Goal: Information Seeking & Learning: Learn about a topic

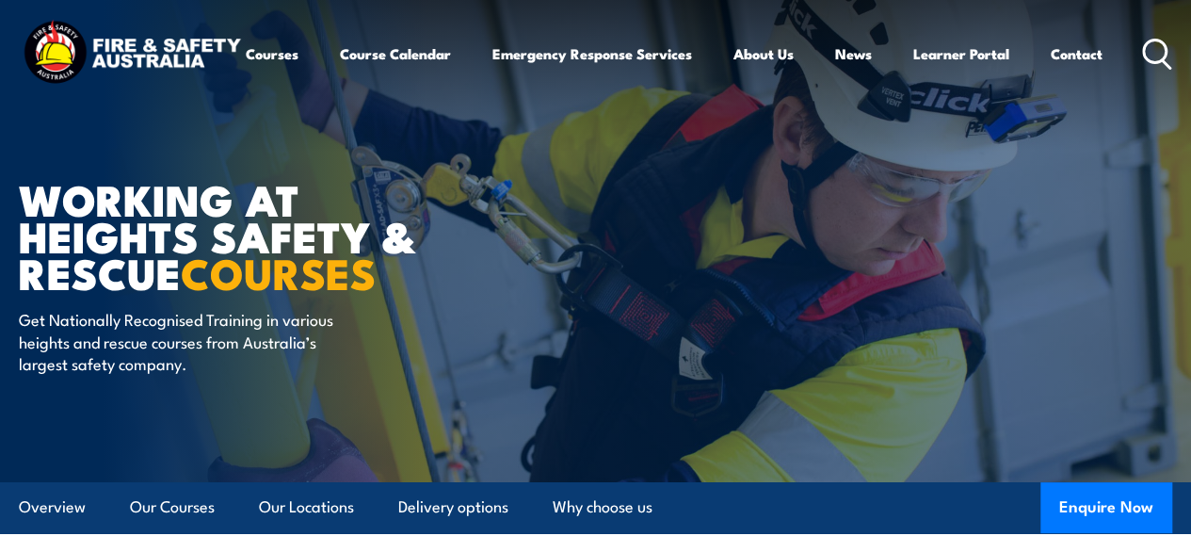
click at [1144, 62] on circle at bounding box center [1155, 51] width 23 height 23
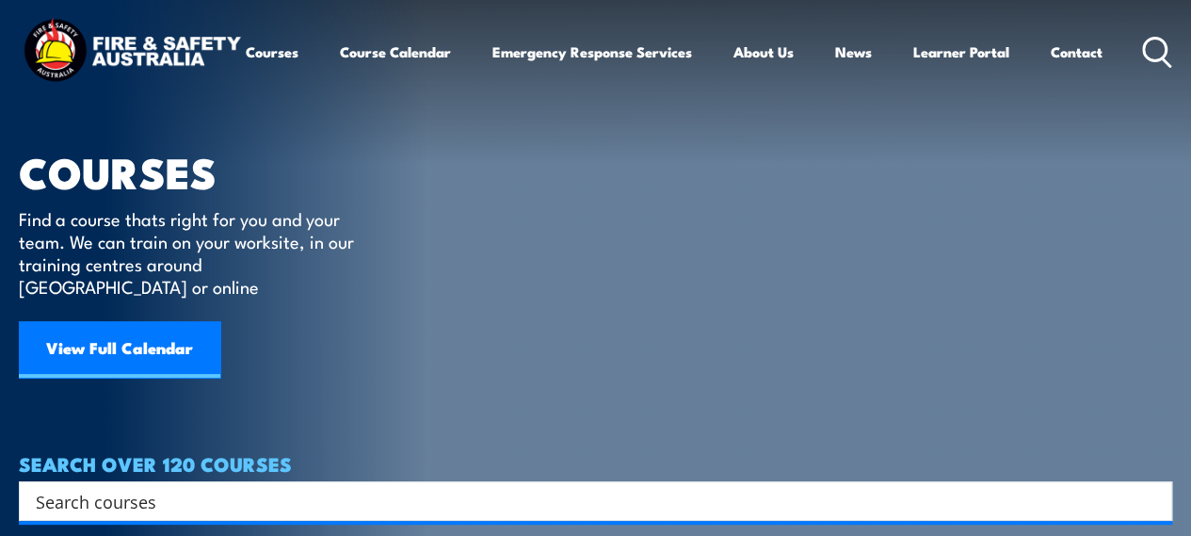
scroll to position [31, 0]
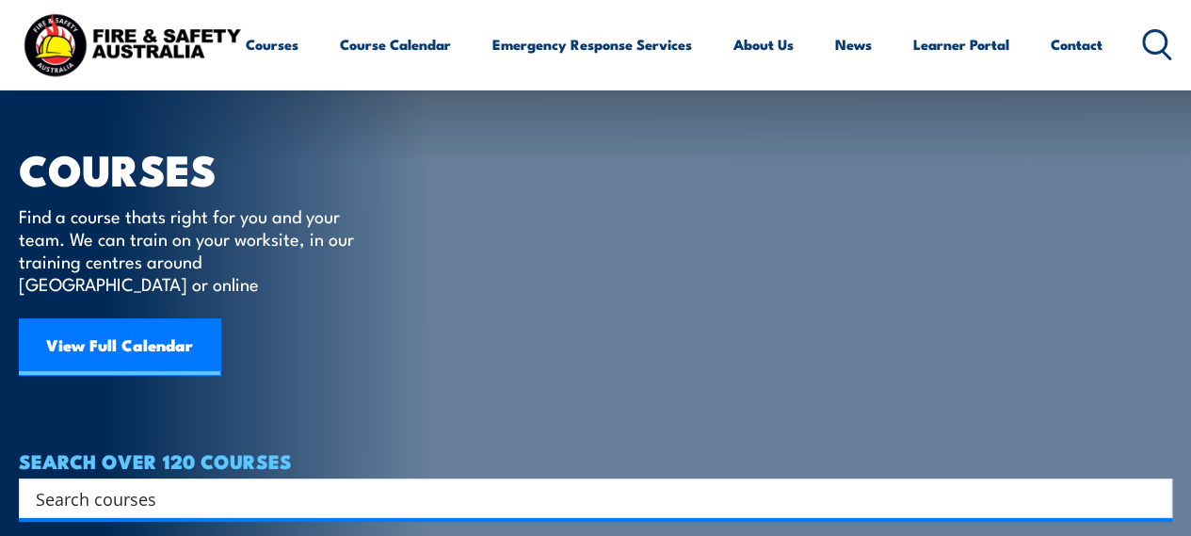
click at [1142, 60] on icon at bounding box center [1157, 44] width 30 height 31
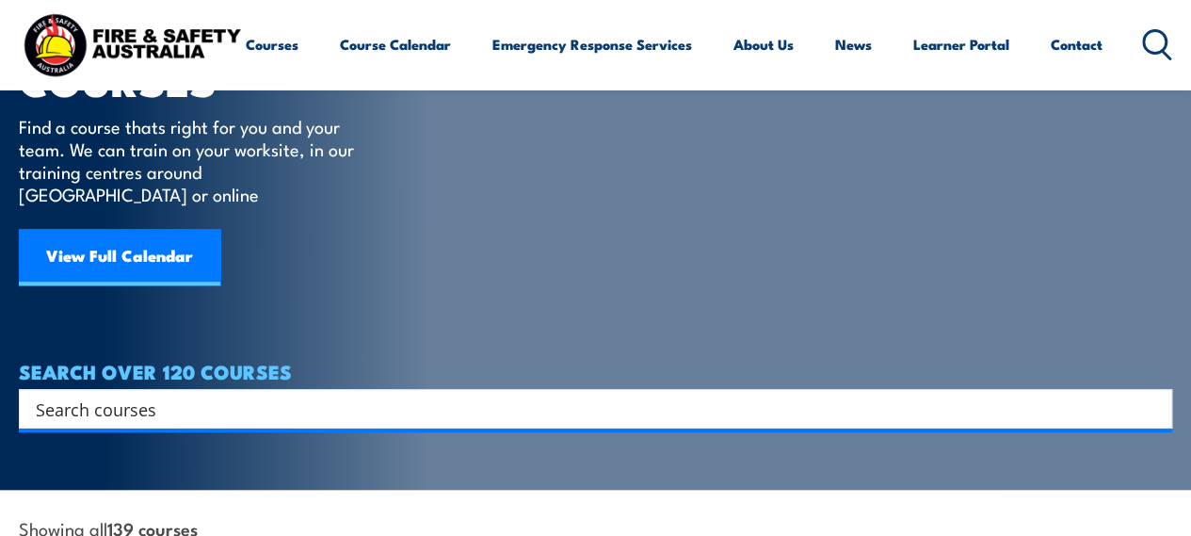
scroll to position [156, 0]
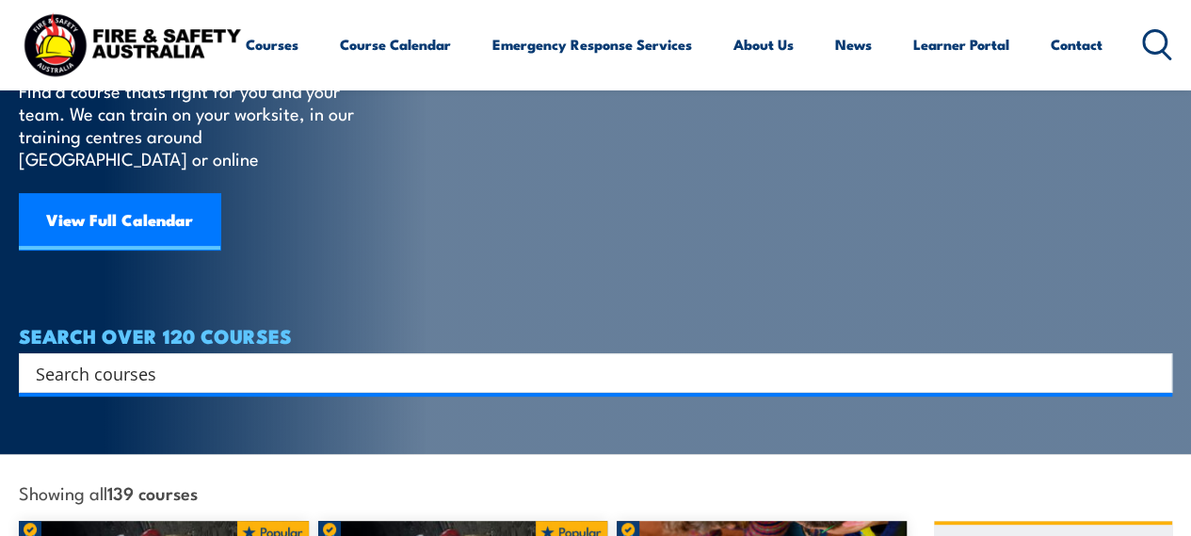
click at [388, 361] on input "Search input" at bounding box center [583, 373] width 1095 height 28
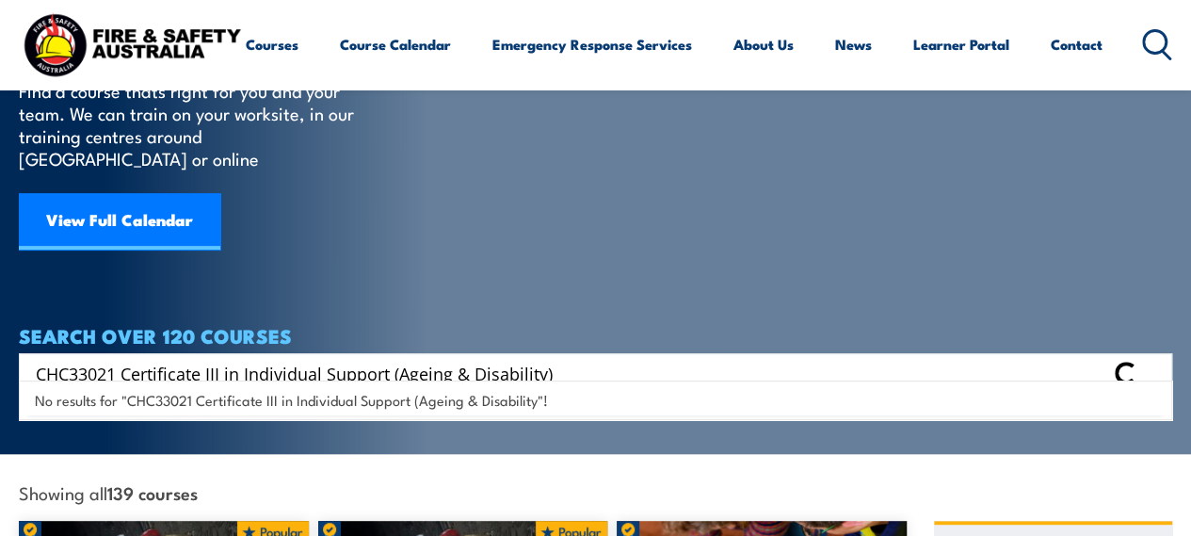
type input "CHC33021 Certificate III in Individual Support (Ageing & Disability)"
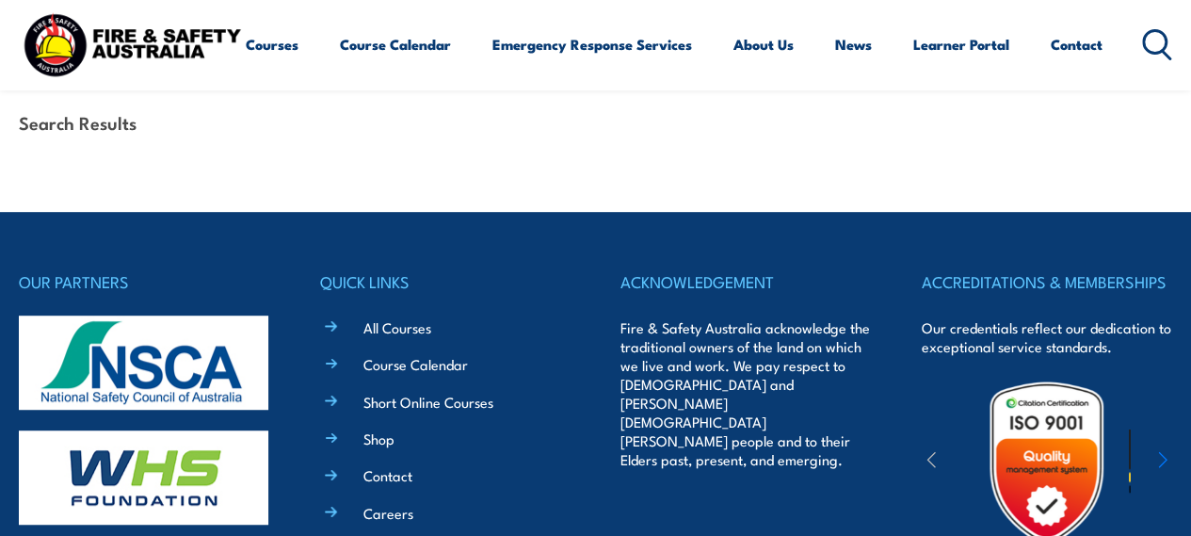
scroll to position [408, 0]
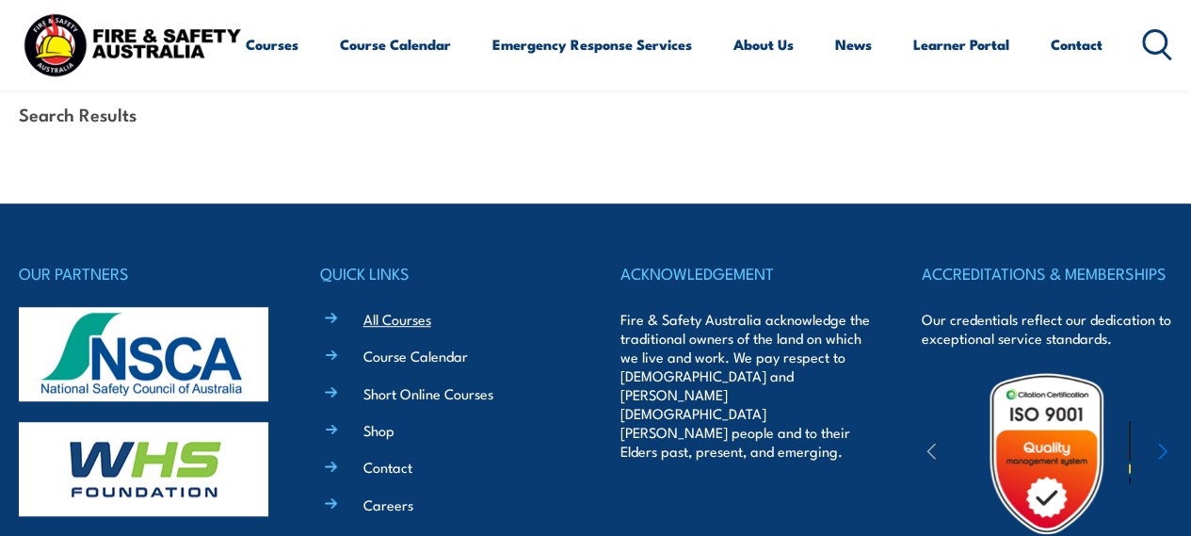
click at [406, 309] on link "All Courses" at bounding box center [397, 319] width 68 height 20
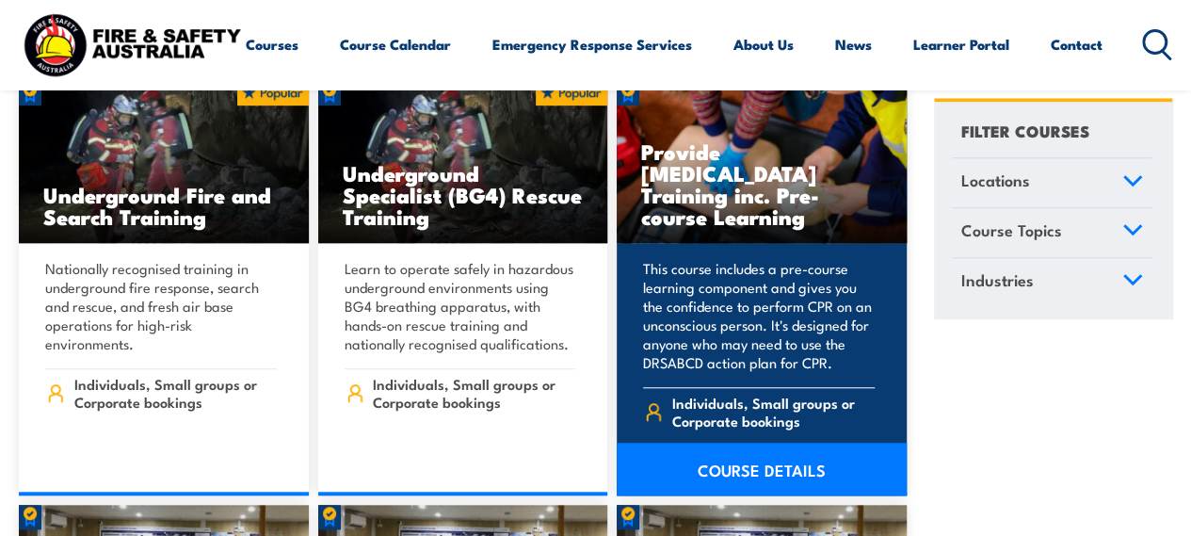
scroll to position [627, 0]
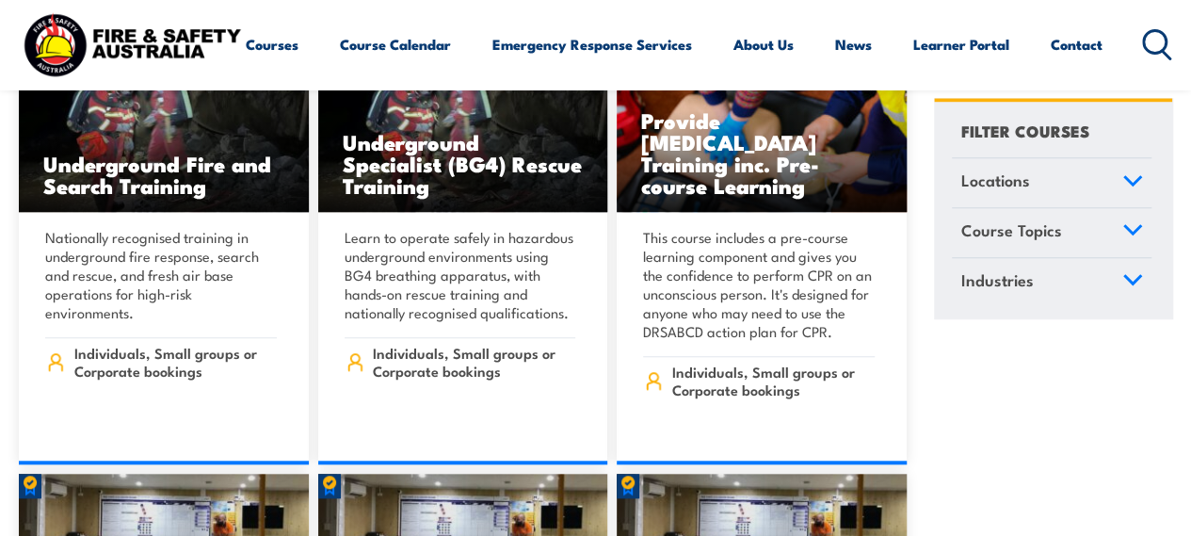
click at [1026, 182] on span "Locations" at bounding box center [994, 181] width 69 height 25
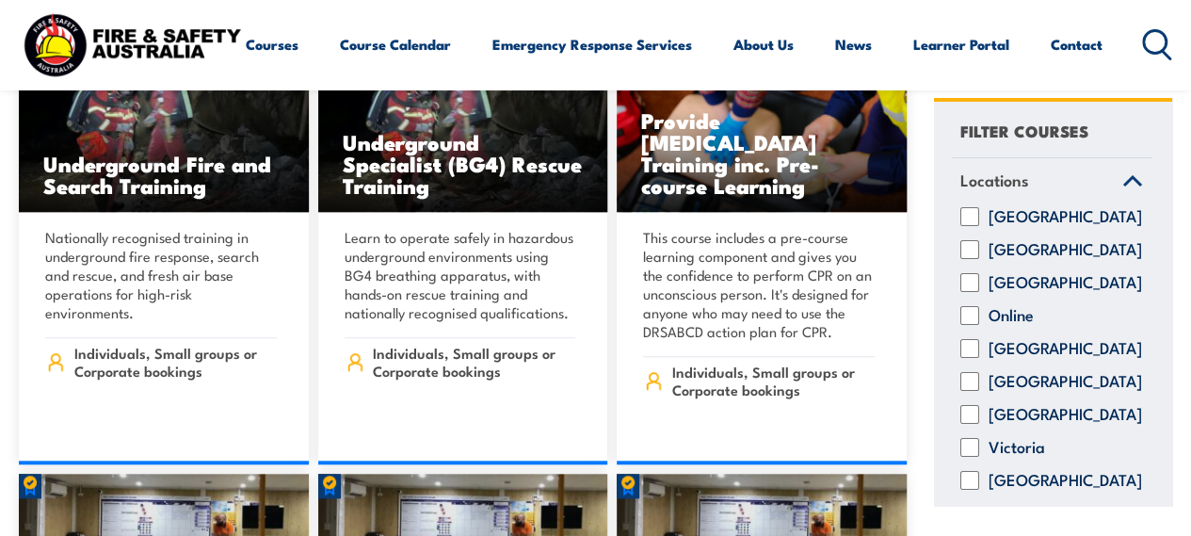
click at [1055, 260] on label "[GEOGRAPHIC_DATA]" at bounding box center [1065, 250] width 153 height 19
click at [979, 260] on input "[GEOGRAPHIC_DATA]" at bounding box center [969, 250] width 19 height 19
checkbox input "true"
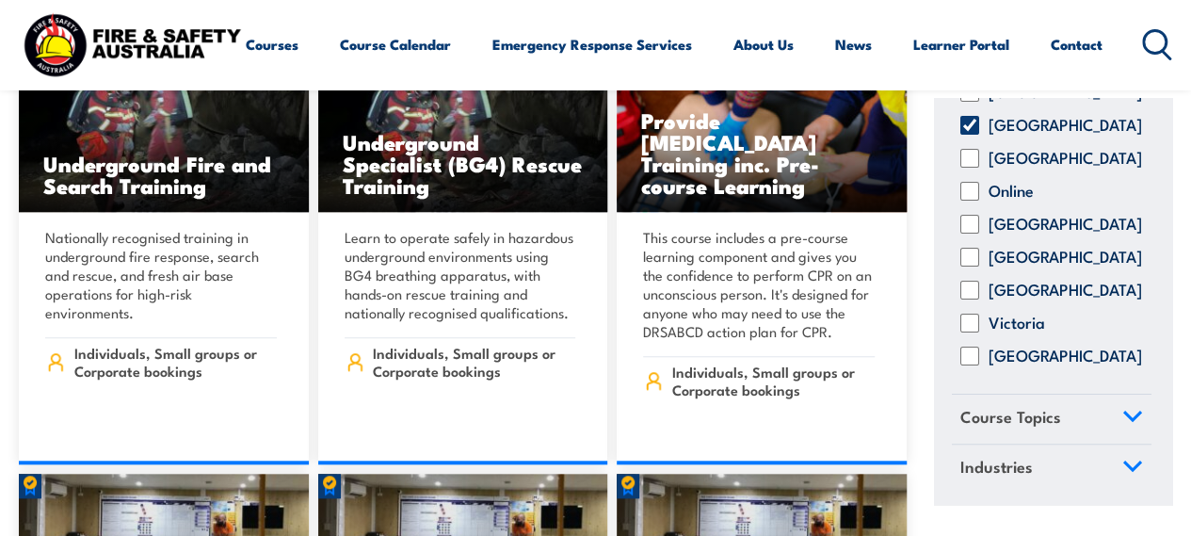
scroll to position [137, 0]
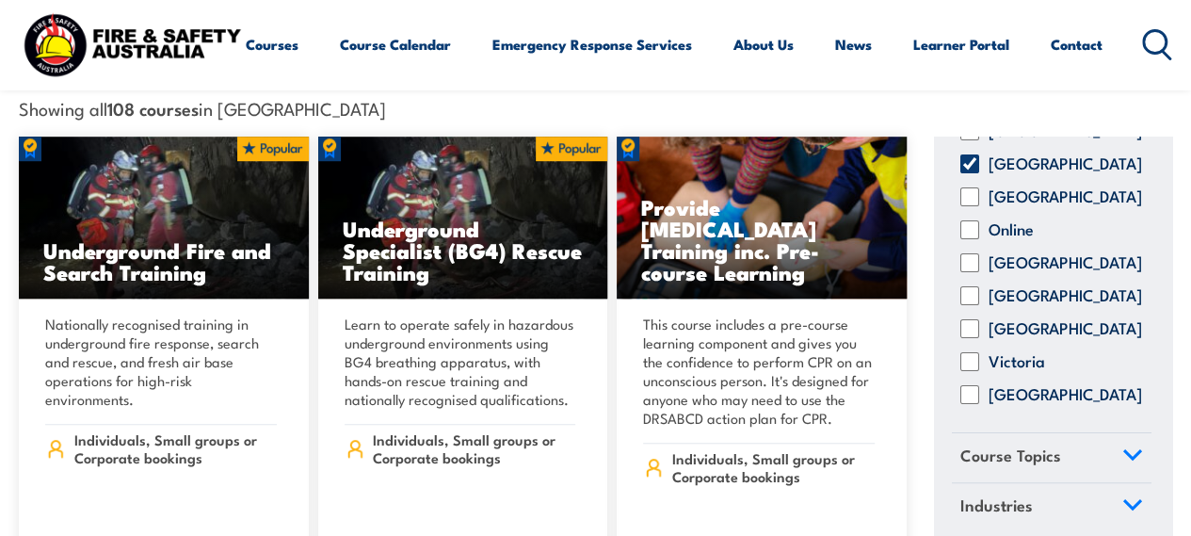
scroll to position [627, 0]
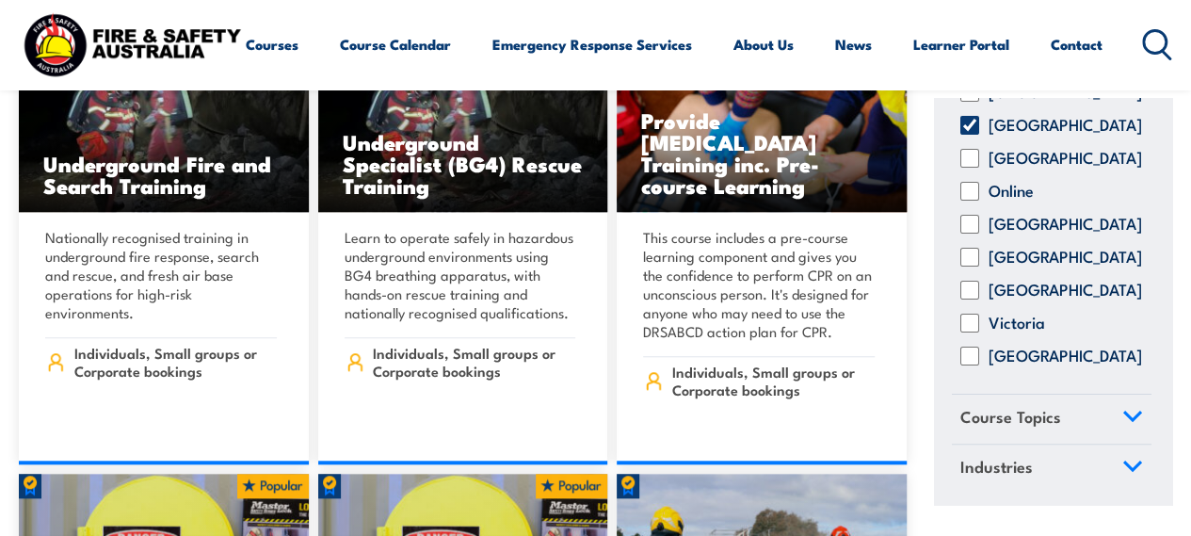
click at [1030, 411] on span "Course Topics" at bounding box center [1010, 417] width 101 height 25
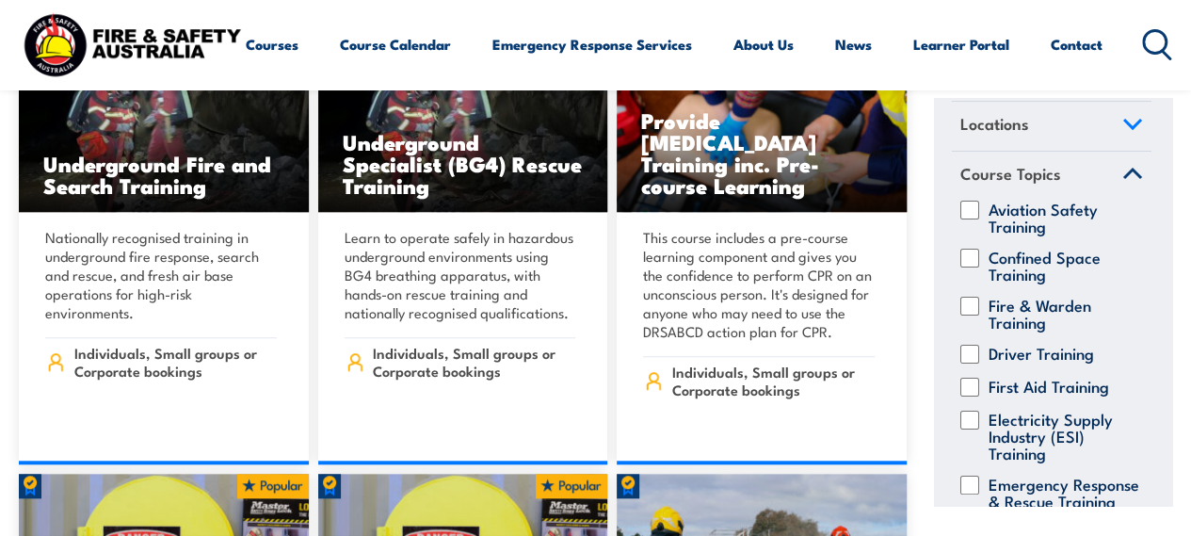
scroll to position [55, 0]
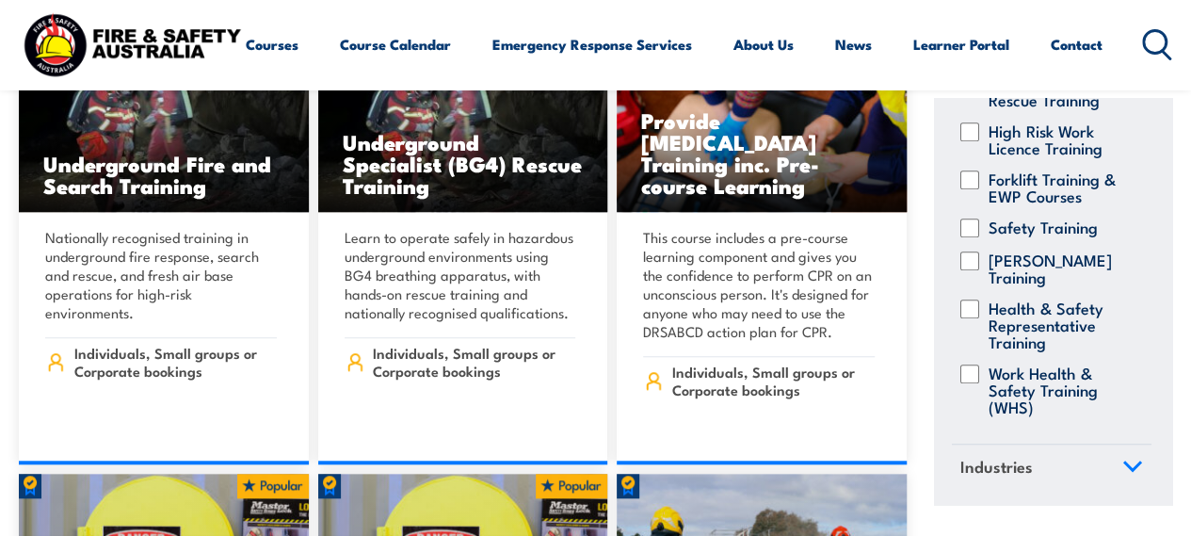
click at [1081, 470] on link "Industries" at bounding box center [1052, 468] width 200 height 49
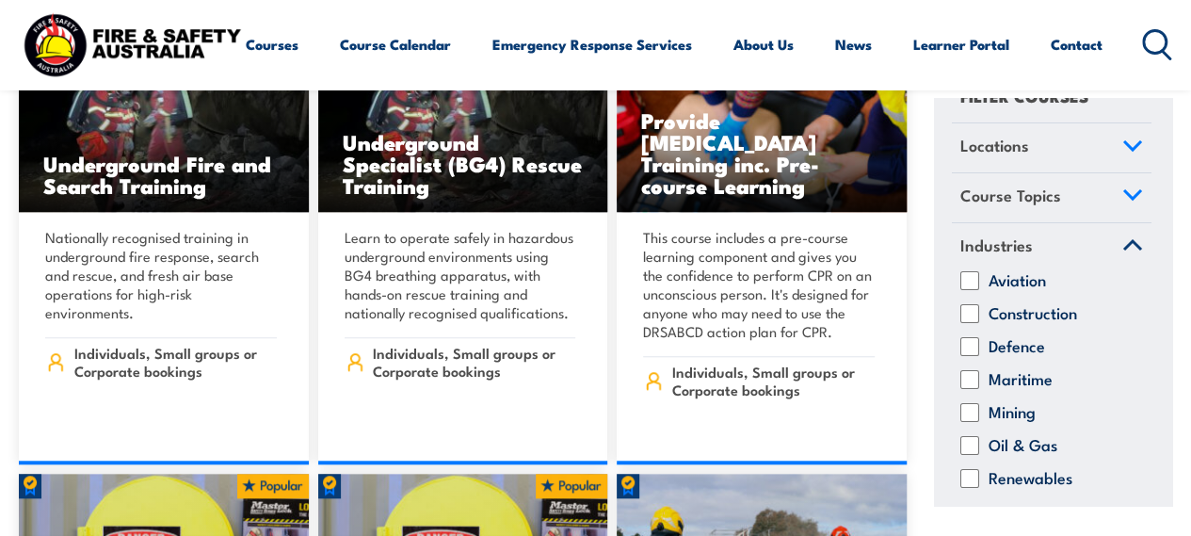
scroll to position [25, 0]
